Goal: Find specific page/section

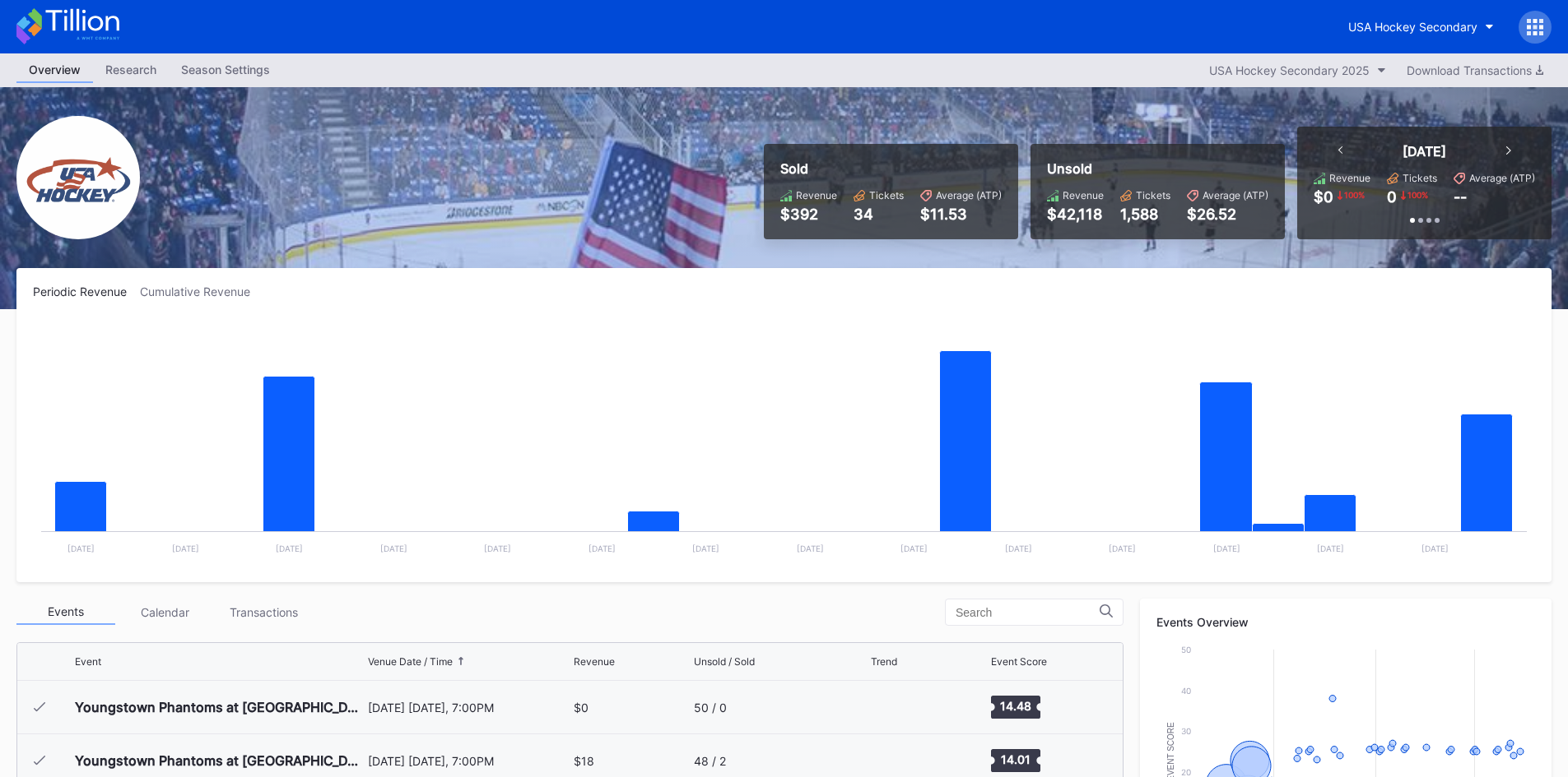
scroll to position [214, 0]
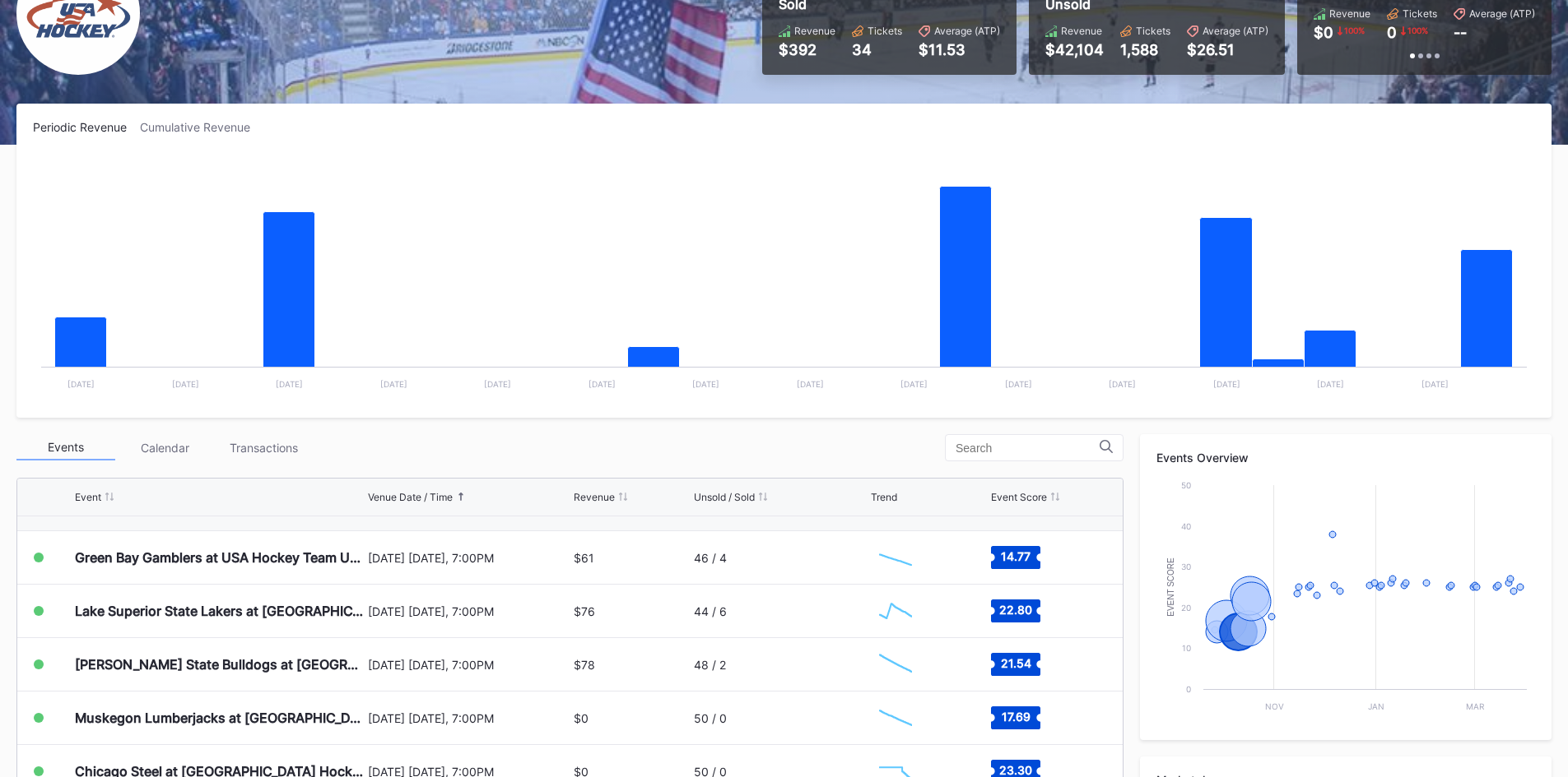
scroll to position [214, 0]
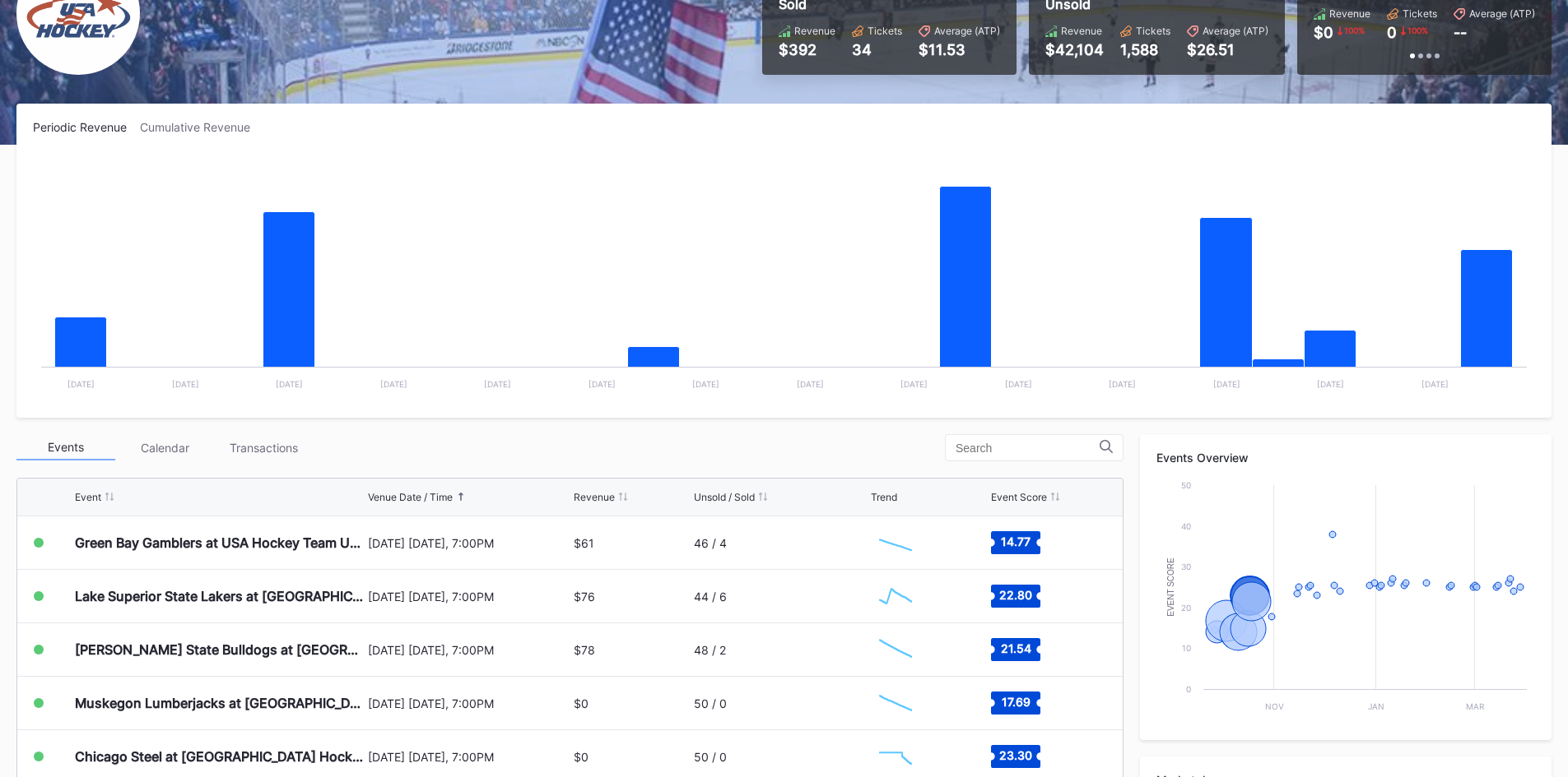
click at [716, 450] on div "Events Calendar Transactions" at bounding box center [570, 448] width 1107 height 27
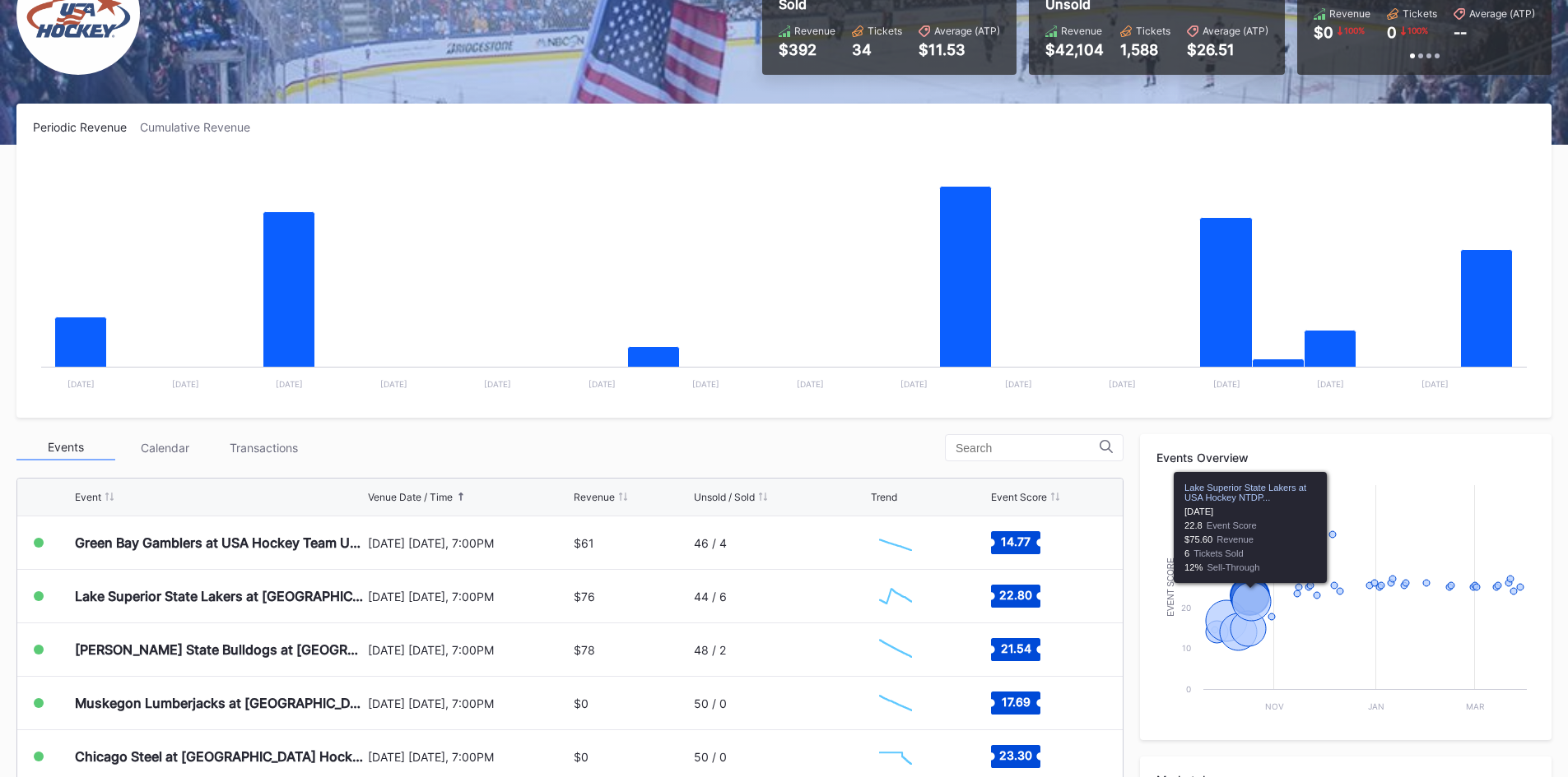
click at [1324, 445] on div "Events Overview Created with Highcharts 11.2.0 Event Score Chart title Nov Jan …" at bounding box center [1345, 587] width 411 height 306
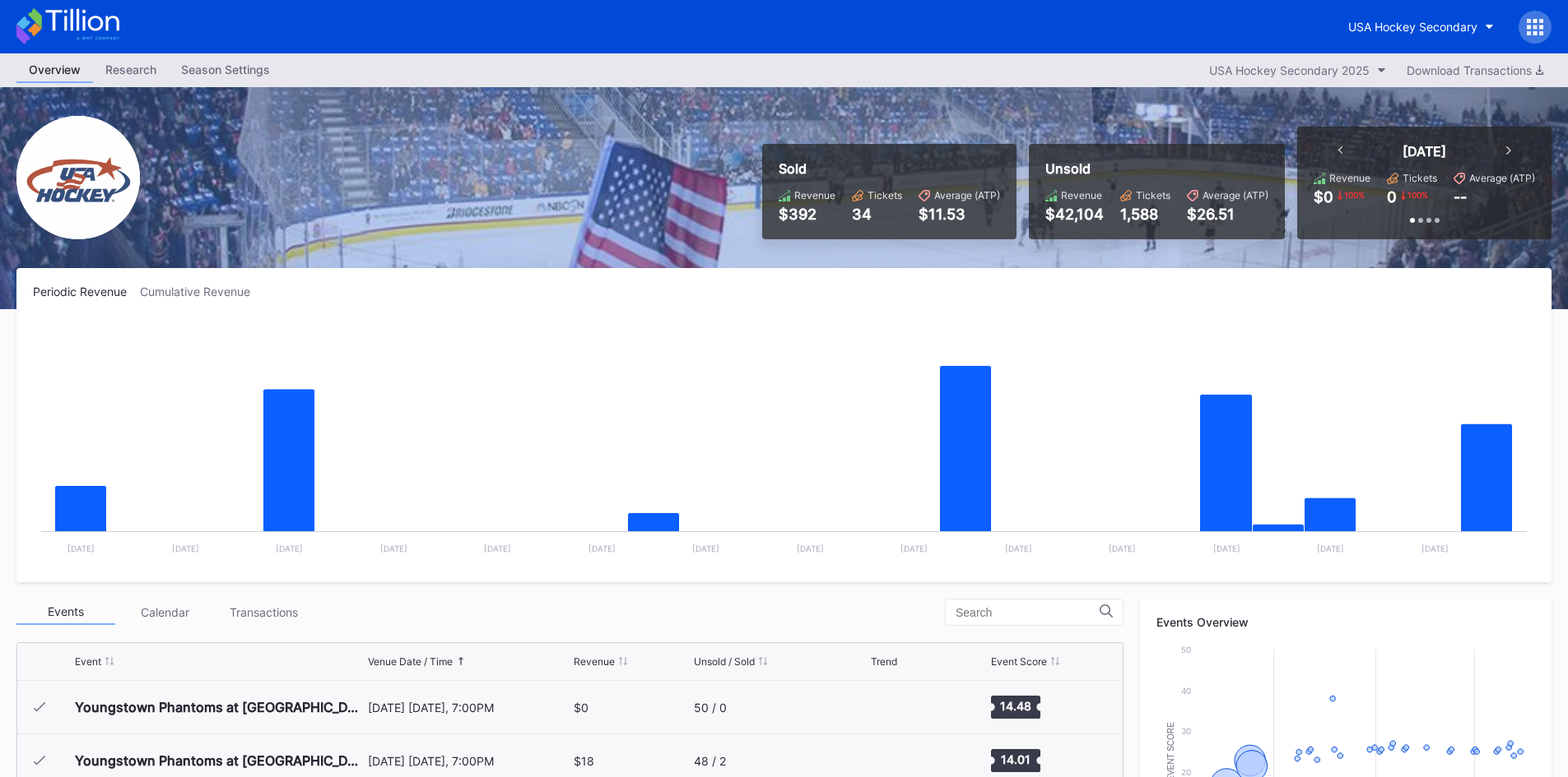
scroll to position [214, 0]
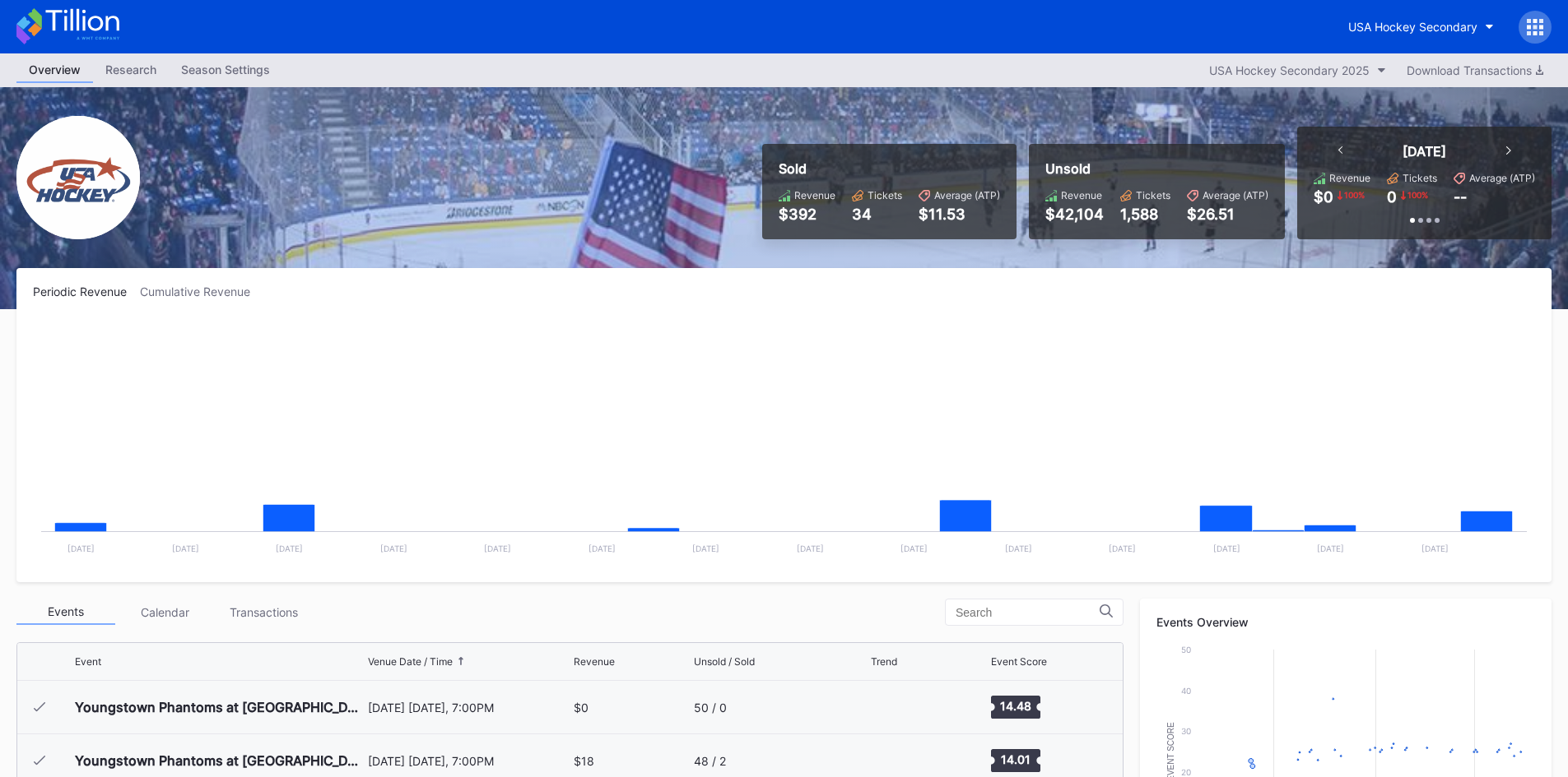
scroll to position [214, 0]
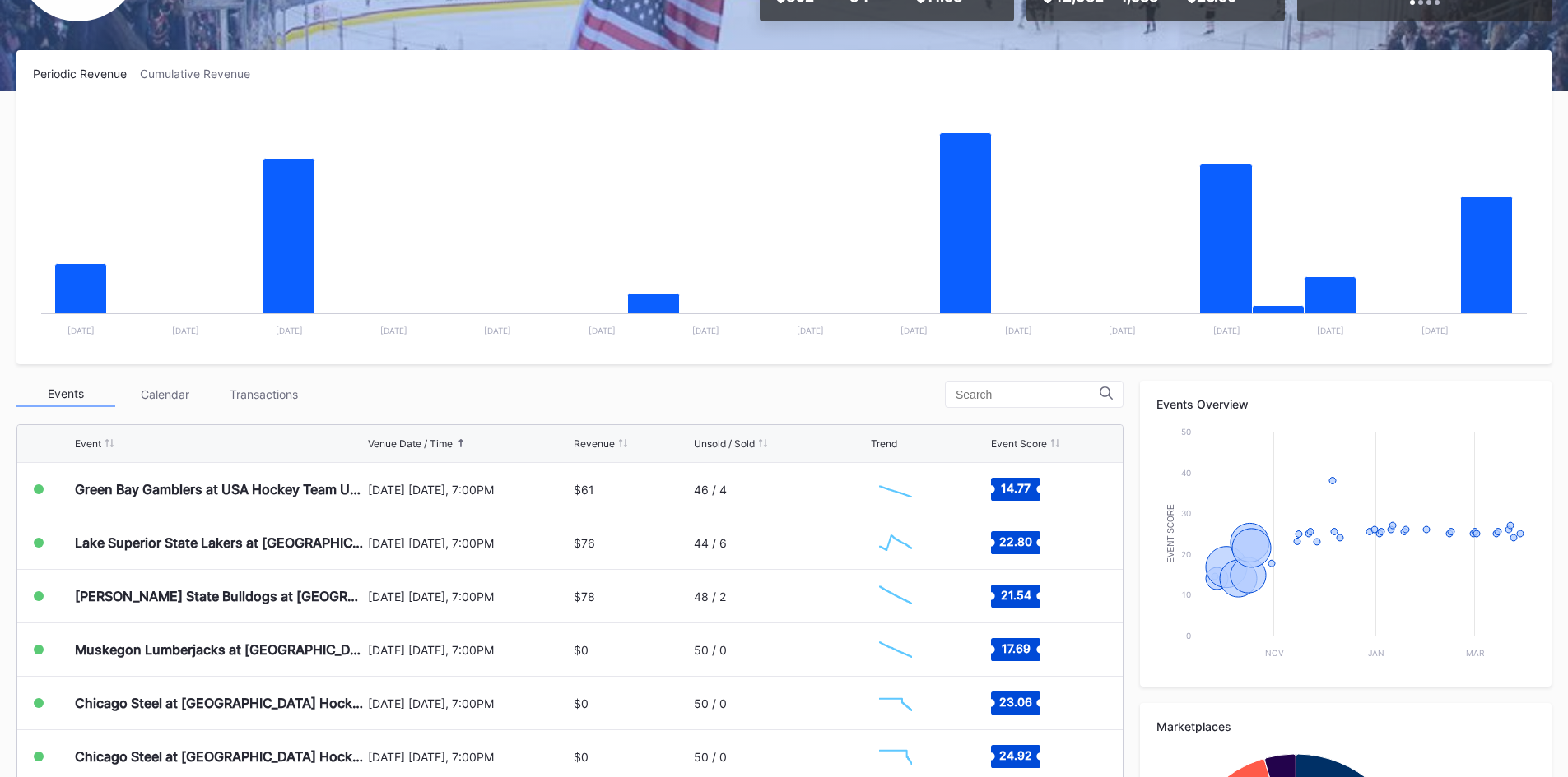
scroll to position [247, 0]
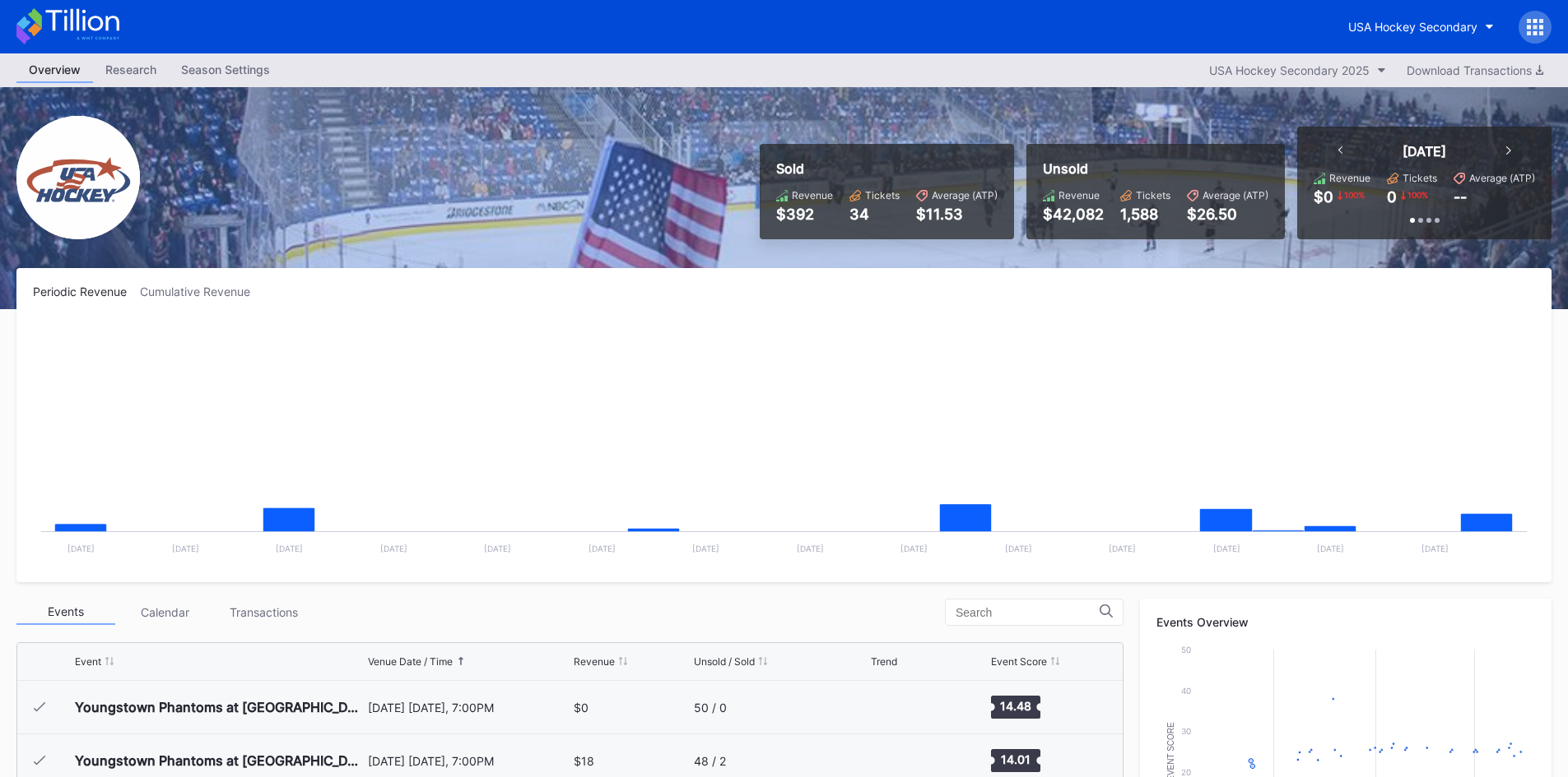
scroll to position [214, 0]
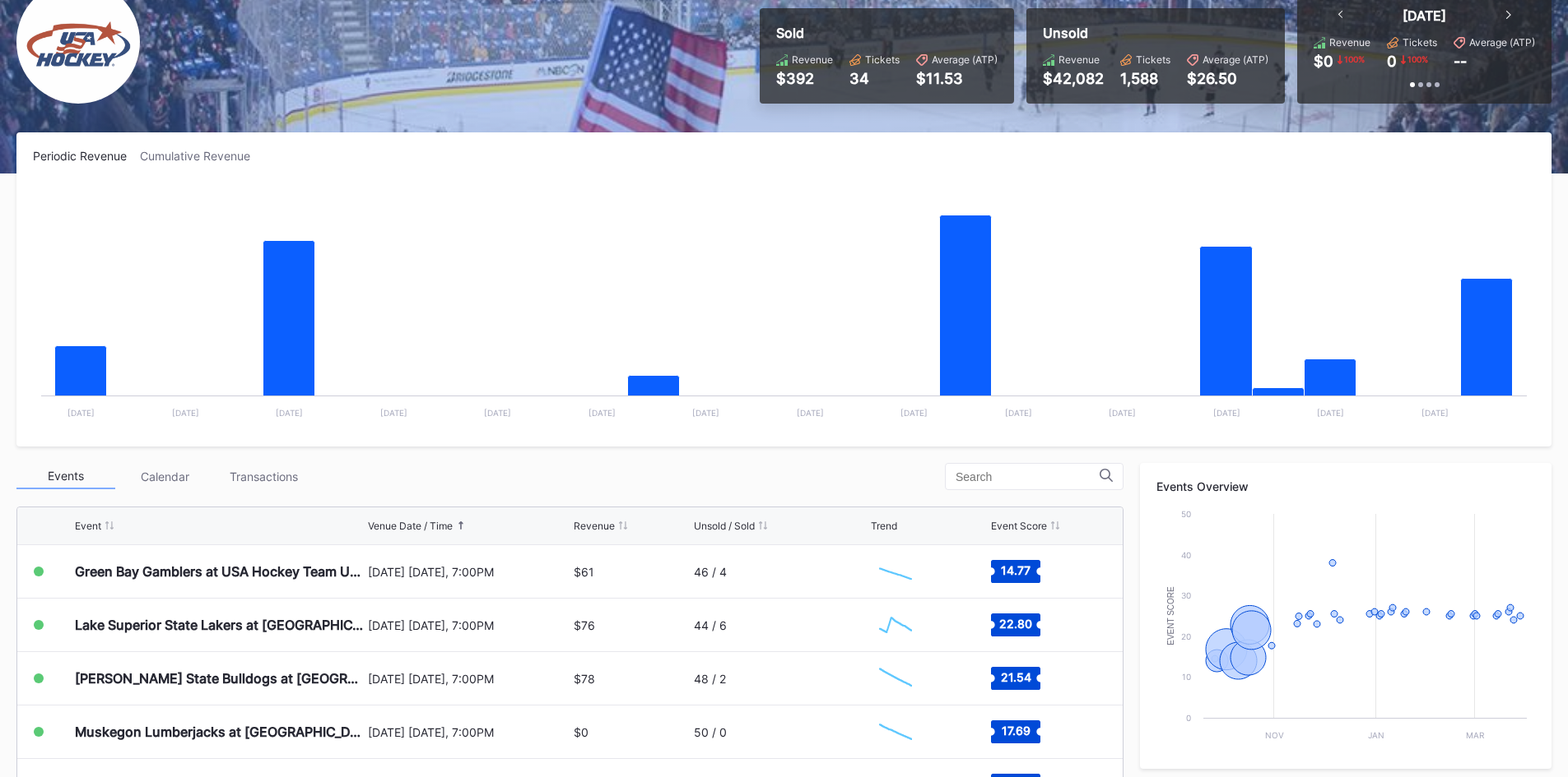
scroll to position [164, 0]
